Goal: Task Accomplishment & Management: Use online tool/utility

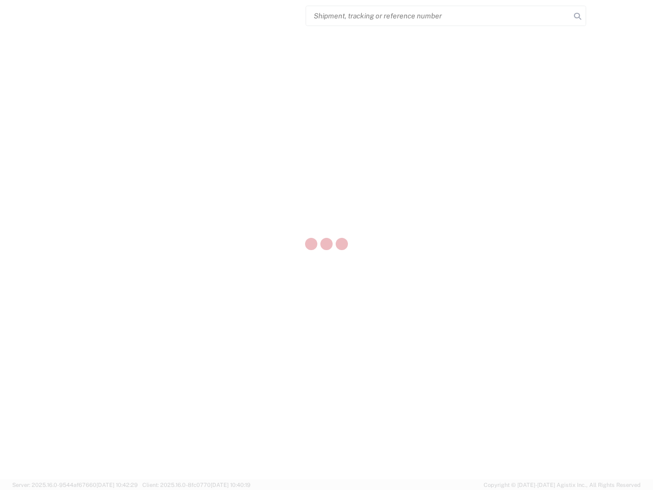
select select "US"
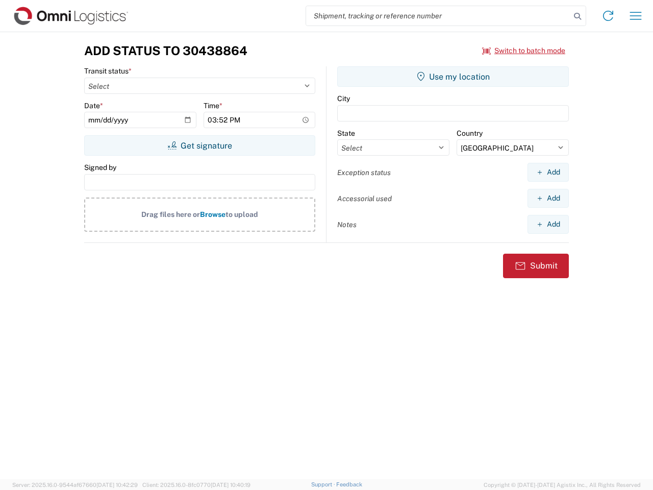
click at [438, 16] on input "search" at bounding box center [438, 15] width 264 height 19
click at [577, 16] on icon at bounding box center [577, 16] width 14 height 14
click at [608, 16] on icon at bounding box center [608, 16] width 16 height 16
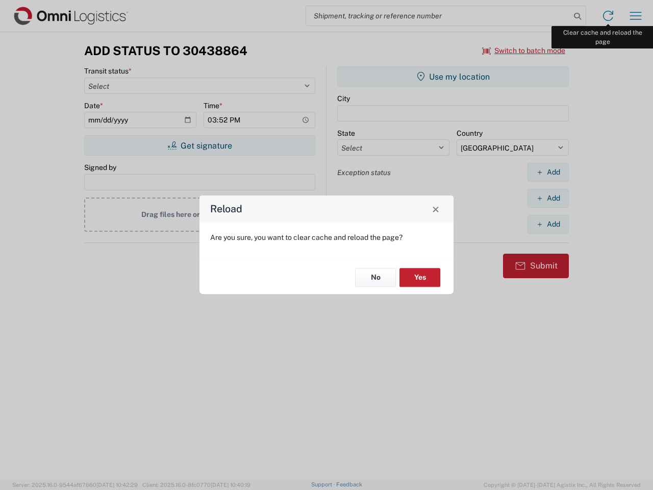
click at [635, 16] on div "Reload Are you sure, you want to clear cache and reload the page? No Yes" at bounding box center [326, 245] width 653 height 490
click at [524, 50] on div "Reload Are you sure, you want to clear cache and reload the page? No Yes" at bounding box center [326, 245] width 653 height 490
click at [199, 145] on div "Reload Are you sure, you want to clear cache and reload the page? No Yes" at bounding box center [326, 245] width 653 height 490
click at [453, 76] on div "Reload Are you sure, you want to clear cache and reload the page? No Yes" at bounding box center [326, 245] width 653 height 490
click at [548, 172] on div "Reload Are you sure, you want to clear cache and reload the page? No Yes" at bounding box center [326, 245] width 653 height 490
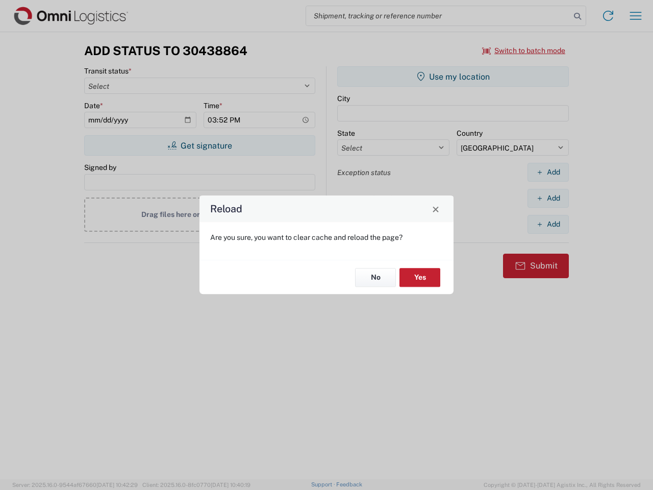
click at [548, 198] on div "Reload Are you sure, you want to clear cache and reload the page? No Yes" at bounding box center [326, 245] width 653 height 490
click at [548, 224] on div "Reload Are you sure, you want to clear cache and reload the page? No Yes" at bounding box center [326, 245] width 653 height 490
